Goal: Task Accomplishment & Management: Use online tool/utility

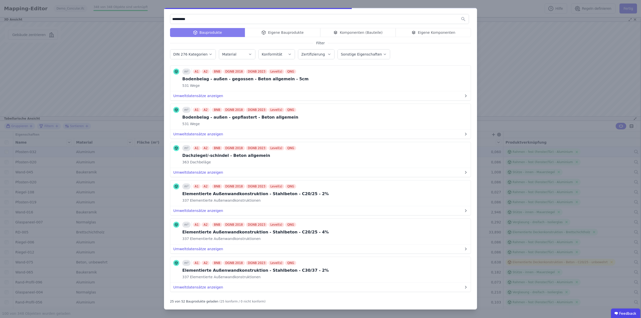
click at [548, 47] on div "**********" at bounding box center [320, 159] width 641 height 318
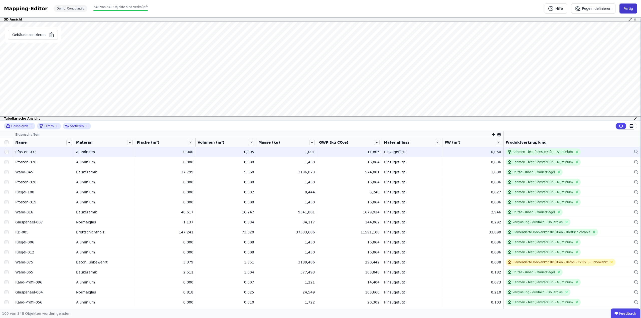
click at [629, 9] on button "Fertig" at bounding box center [629, 9] width 18 height 10
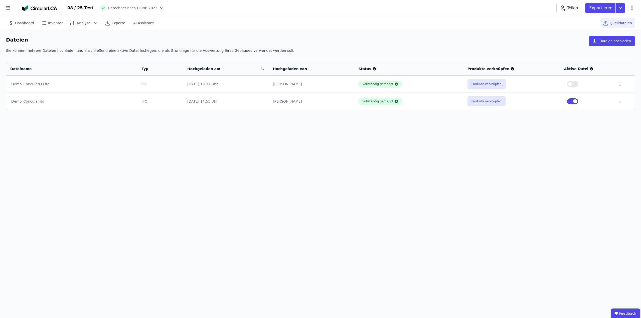
click at [620, 84] on icon at bounding box center [620, 84] width 5 height 5
drag, startPoint x: 163, startPoint y: 86, endPoint x: 141, endPoint y: 87, distance: 22.1
click at [141, 87] on tr "Demo_Concular(1).ifc IFC [DATE] 13:37 Uhr [PERSON_NAME] Vollständig gemappt Pro…" at bounding box center [320, 84] width 629 height 17
drag, startPoint x: 149, startPoint y: 83, endPoint x: 163, endPoint y: 85, distance: 14.4
click at [163, 85] on td "IFC" at bounding box center [161, 84] width 46 height 17
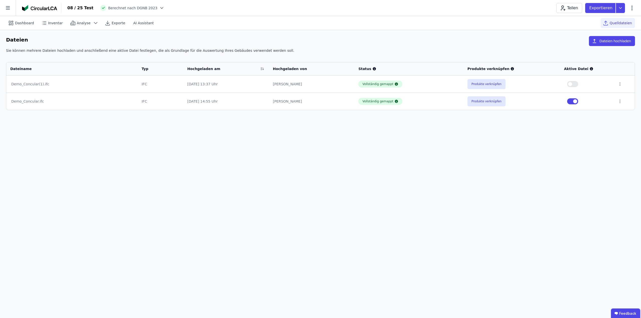
click at [183, 173] on div "Dashboard Inventar Analyse Exporte AI Assistant Quelldateien Dateien Dateien ho…" at bounding box center [320, 167] width 641 height 302
click at [13, 7] on icon at bounding box center [8, 8] width 16 height 16
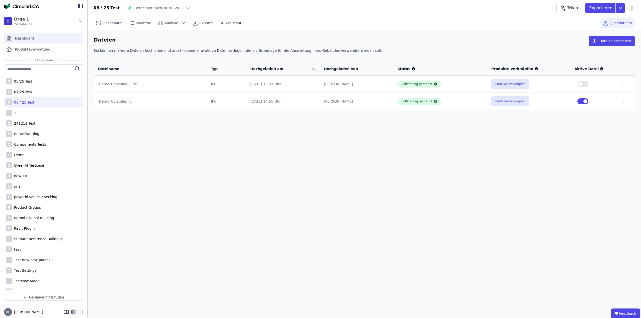
click at [32, 39] on span "Dashboard" at bounding box center [24, 38] width 19 height 5
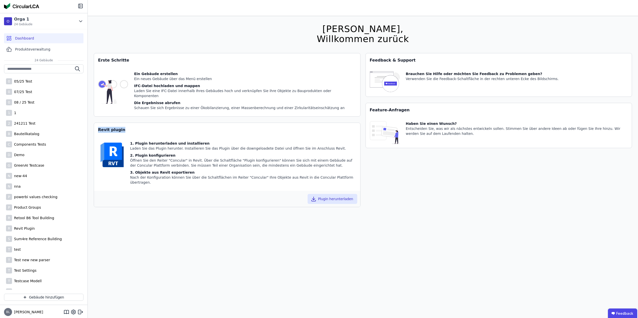
drag, startPoint x: 120, startPoint y: 122, endPoint x: 95, endPoint y: 124, distance: 25.1
click at [95, 124] on div "Revit plugin" at bounding box center [227, 130] width 266 height 14
click at [183, 212] on div "[PERSON_NAME], Willkommen zurück Sie verwenden derzeit eine Beta-Version. Es kö…" at bounding box center [363, 175] width 538 height 318
drag, startPoint x: 127, startPoint y: 124, endPoint x: 92, endPoint y: 126, distance: 34.6
click at [92, 126] on div "[PERSON_NAME], Willkommen zurück Sie verwenden derzeit eine Beta-Version. Es kö…" at bounding box center [363, 175] width 550 height 318
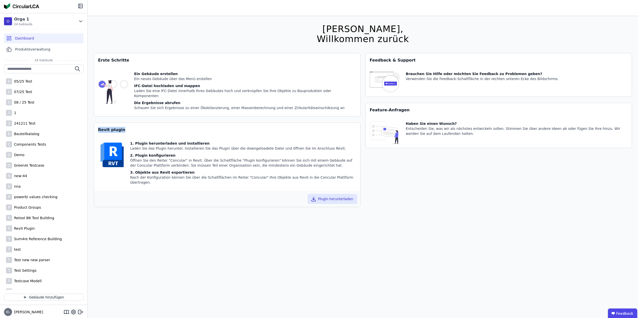
click at [144, 130] on div "Revit plugin" at bounding box center [227, 130] width 266 height 14
click at [181, 227] on div "[PERSON_NAME], Willkommen zurück Sie verwenden derzeit eine Beta-Version. Es kö…" at bounding box center [363, 175] width 538 height 318
click at [39, 97] on div "0 08 / 25 Test" at bounding box center [43, 102] width 79 height 10
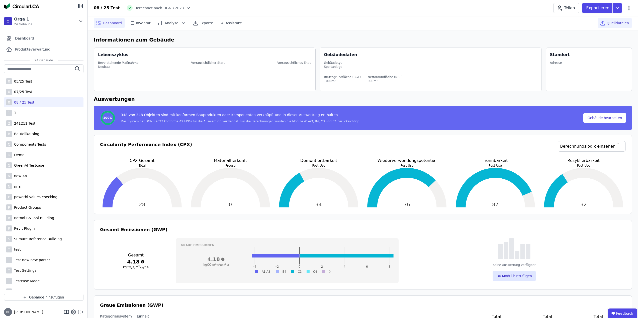
click at [621, 24] on span "Quelldateien" at bounding box center [617, 23] width 22 height 5
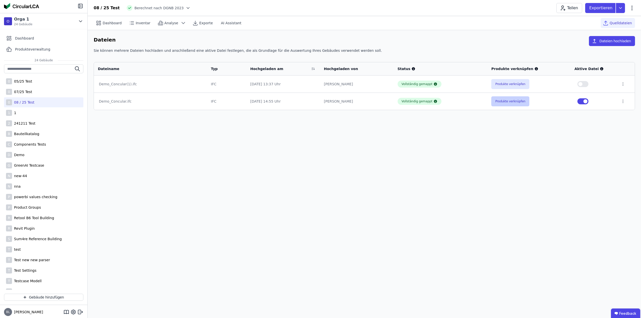
click at [512, 98] on button "Produkte verknüpfen" at bounding box center [511, 101] width 38 height 10
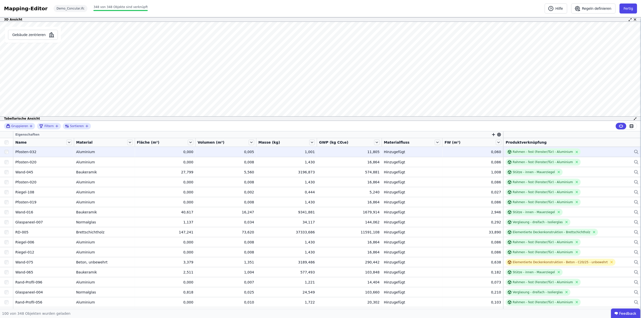
click at [611, 148] on td "Rahmen - fest (Fenster/Tür) - Aluminium Rahmen - fest (Fenster/Tür) - Aluminium" at bounding box center [573, 152] width 138 height 10
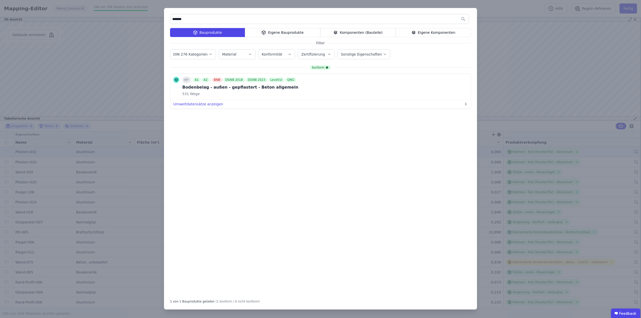
type input "*****"
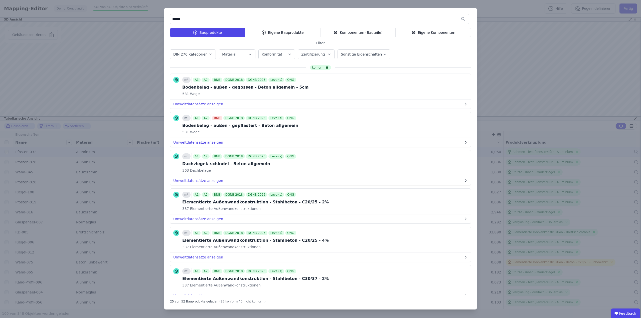
click at [519, 11] on div "***** Bauprodukte Eigene Bauprodukte Komponenten (Bauteile) Eigene Komponenten …" at bounding box center [320, 159] width 641 height 318
